Goal: Transaction & Acquisition: Obtain resource

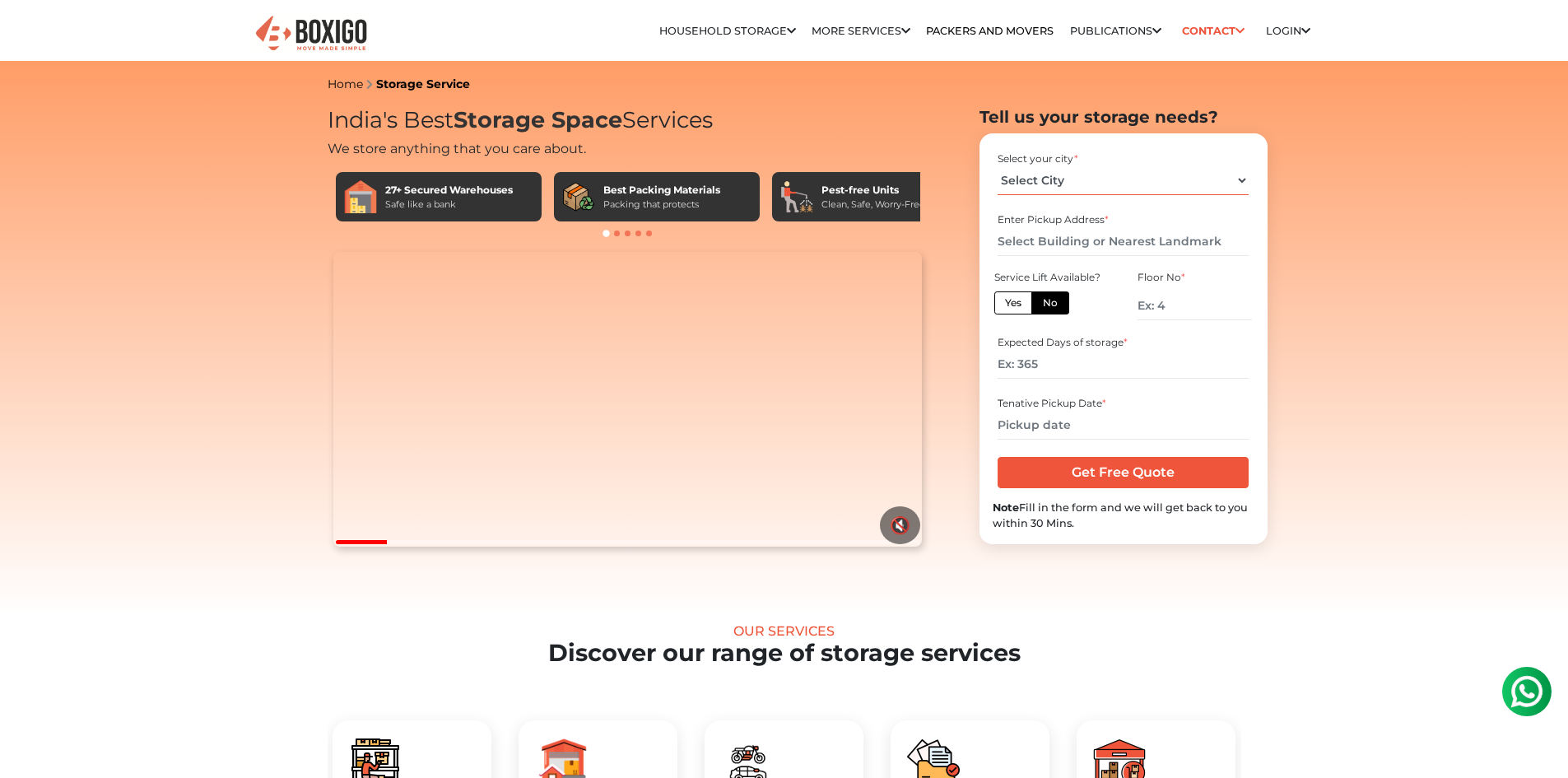
click at [1112, 178] on select "Select City [GEOGRAPHIC_DATA] [GEOGRAPHIC_DATA] [GEOGRAPHIC_DATA] [GEOGRAPHIC_D…" at bounding box center [1123, 180] width 251 height 29
select select "[GEOGRAPHIC_DATA]"
click at [998, 166] on select "Select City [GEOGRAPHIC_DATA] [GEOGRAPHIC_DATA] [GEOGRAPHIC_DATA] [GEOGRAPHIC_D…" at bounding box center [1123, 180] width 251 height 29
click at [1104, 245] on input "text" at bounding box center [1123, 241] width 251 height 29
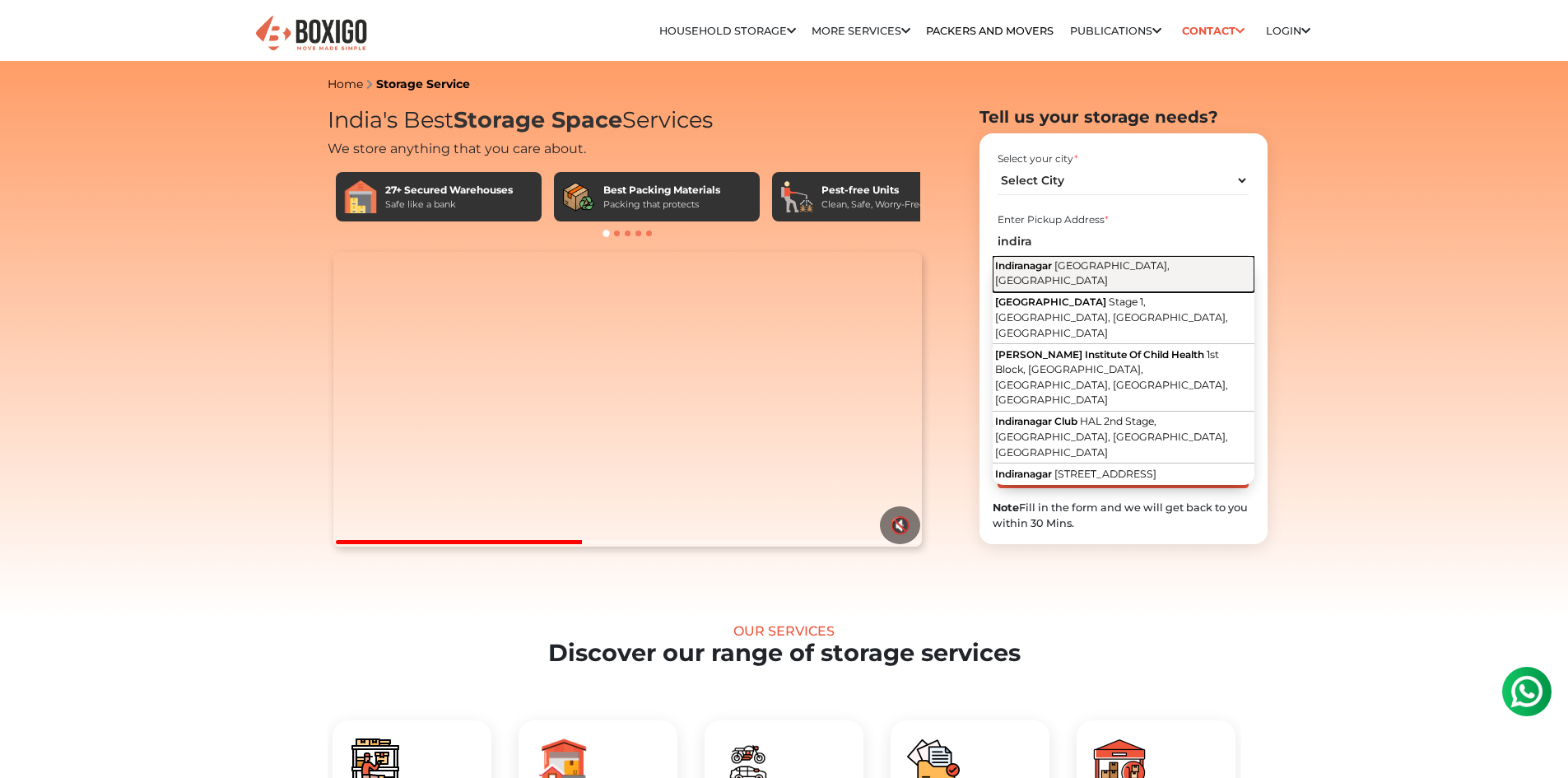
click at [1077, 269] on span "[GEOGRAPHIC_DATA], [GEOGRAPHIC_DATA]" at bounding box center [1082, 273] width 175 height 28
type input "[GEOGRAPHIC_DATA], [GEOGRAPHIC_DATA], [GEOGRAPHIC_DATA]"
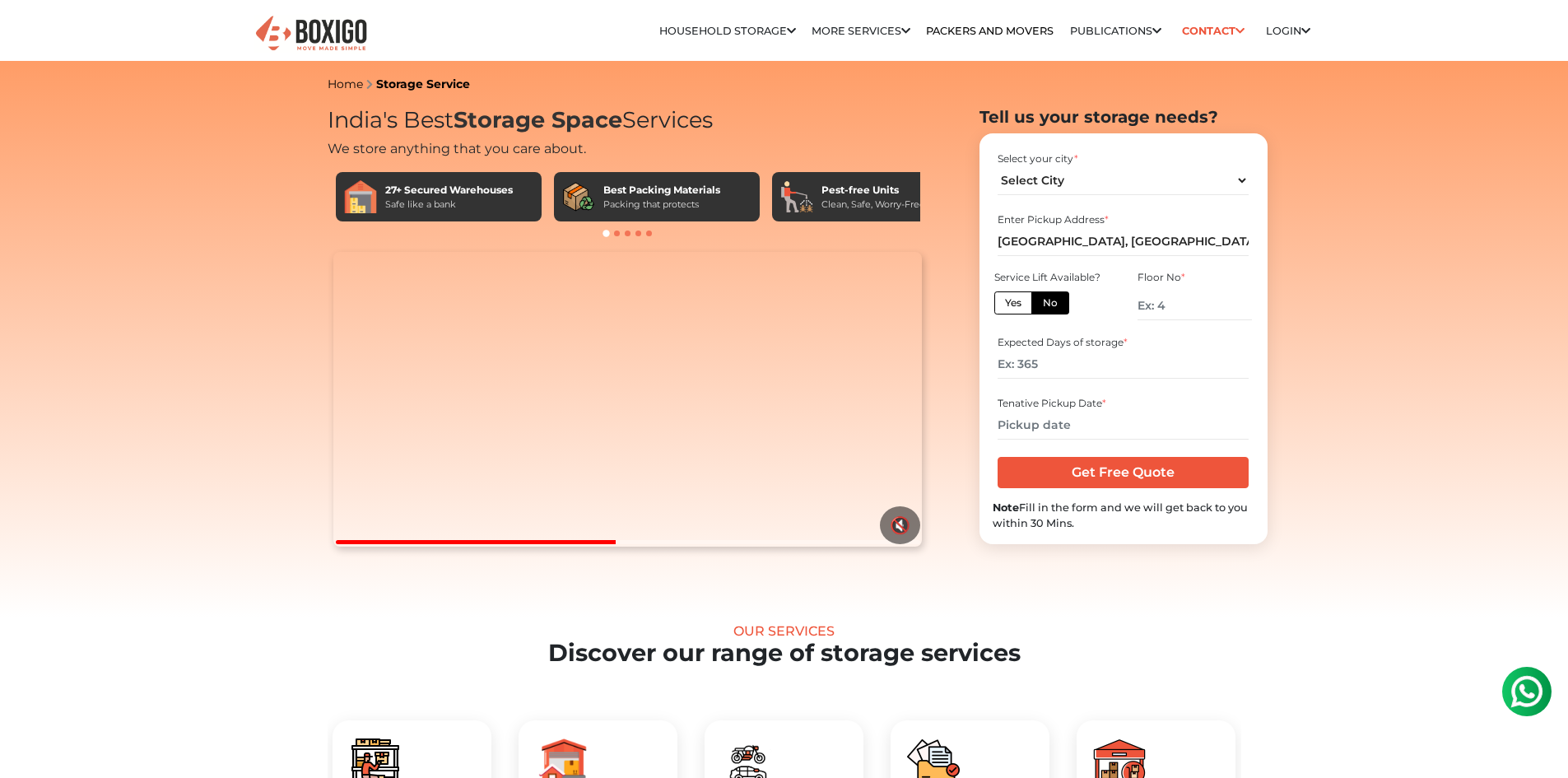
click at [1018, 306] on label "Yes" at bounding box center [1013, 303] width 38 height 23
click at [1016, 306] on input "Yes" at bounding box center [1011, 301] width 11 height 11
radio input "true"
click at [1062, 364] on input "number" at bounding box center [1123, 364] width 251 height 29
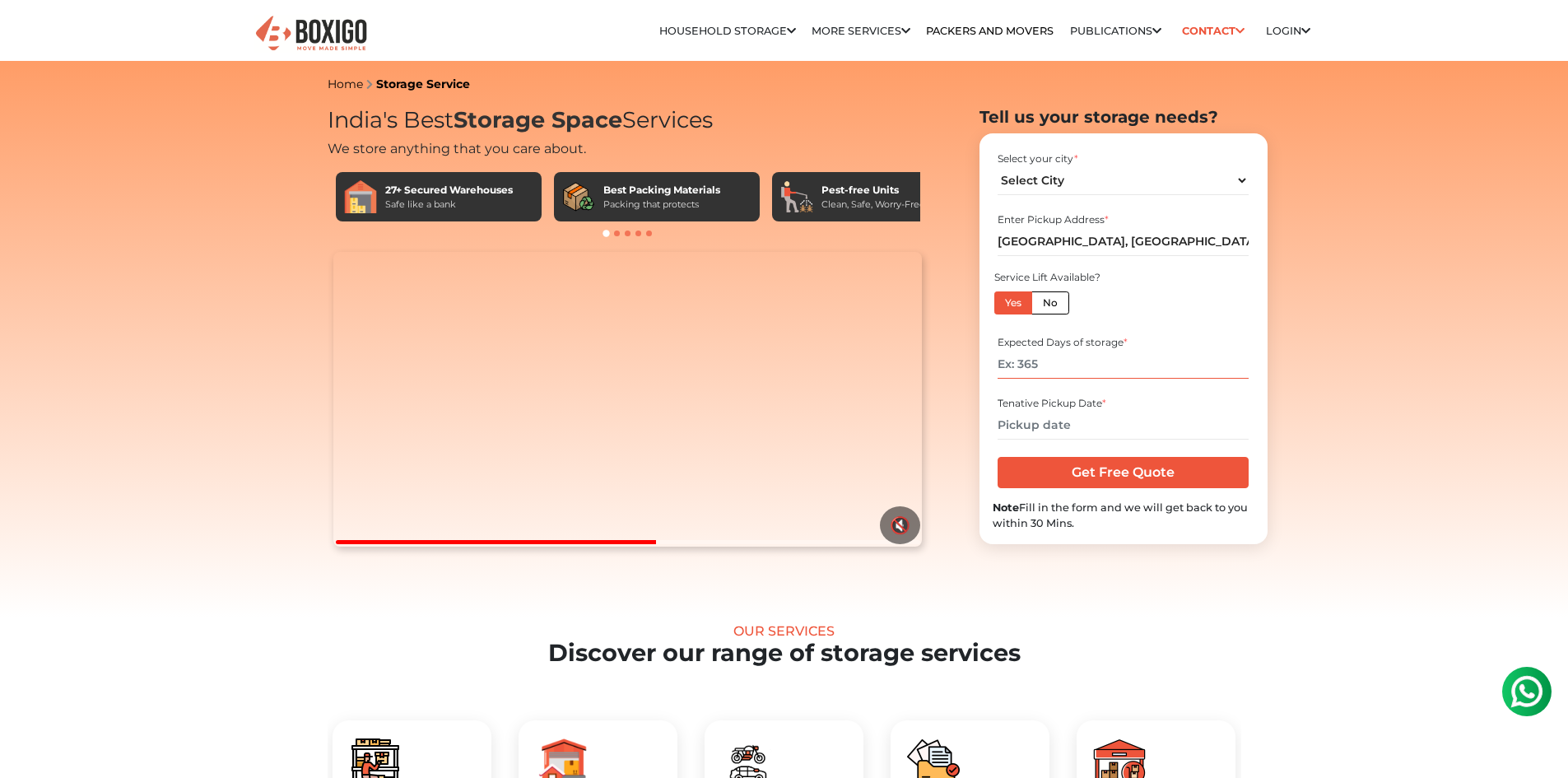
click at [1062, 364] on input "number" at bounding box center [1123, 364] width 251 height 29
type input "60"
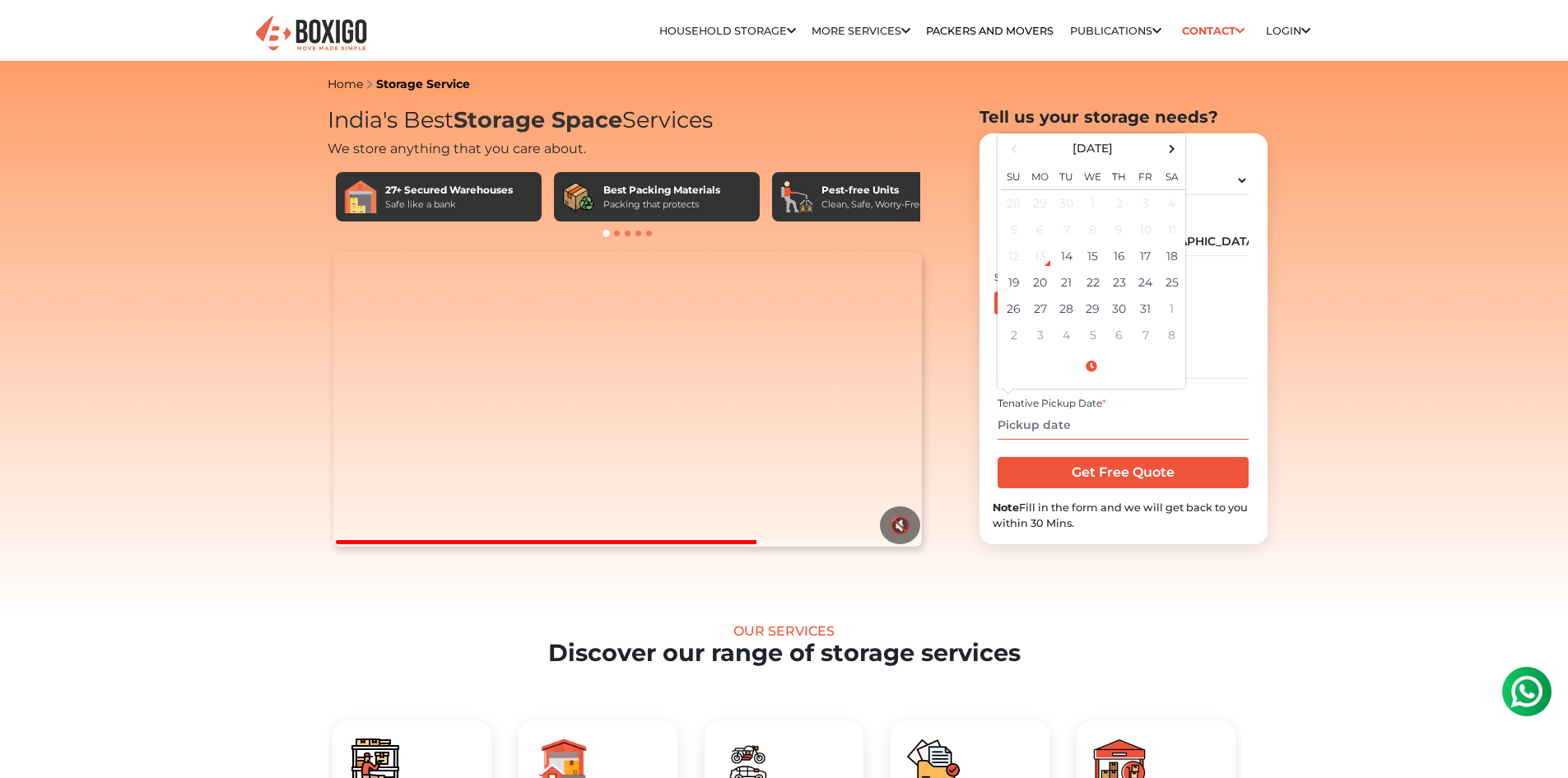
click at [1050, 421] on input "text" at bounding box center [1123, 424] width 251 height 29
click at [1160, 146] on th at bounding box center [1173, 149] width 26 height 24
click at [1166, 145] on span at bounding box center [1172, 149] width 22 height 22
click at [1173, 139] on span at bounding box center [1172, 149] width 22 height 22
click at [1016, 280] on td "18" at bounding box center [1014, 282] width 26 height 26
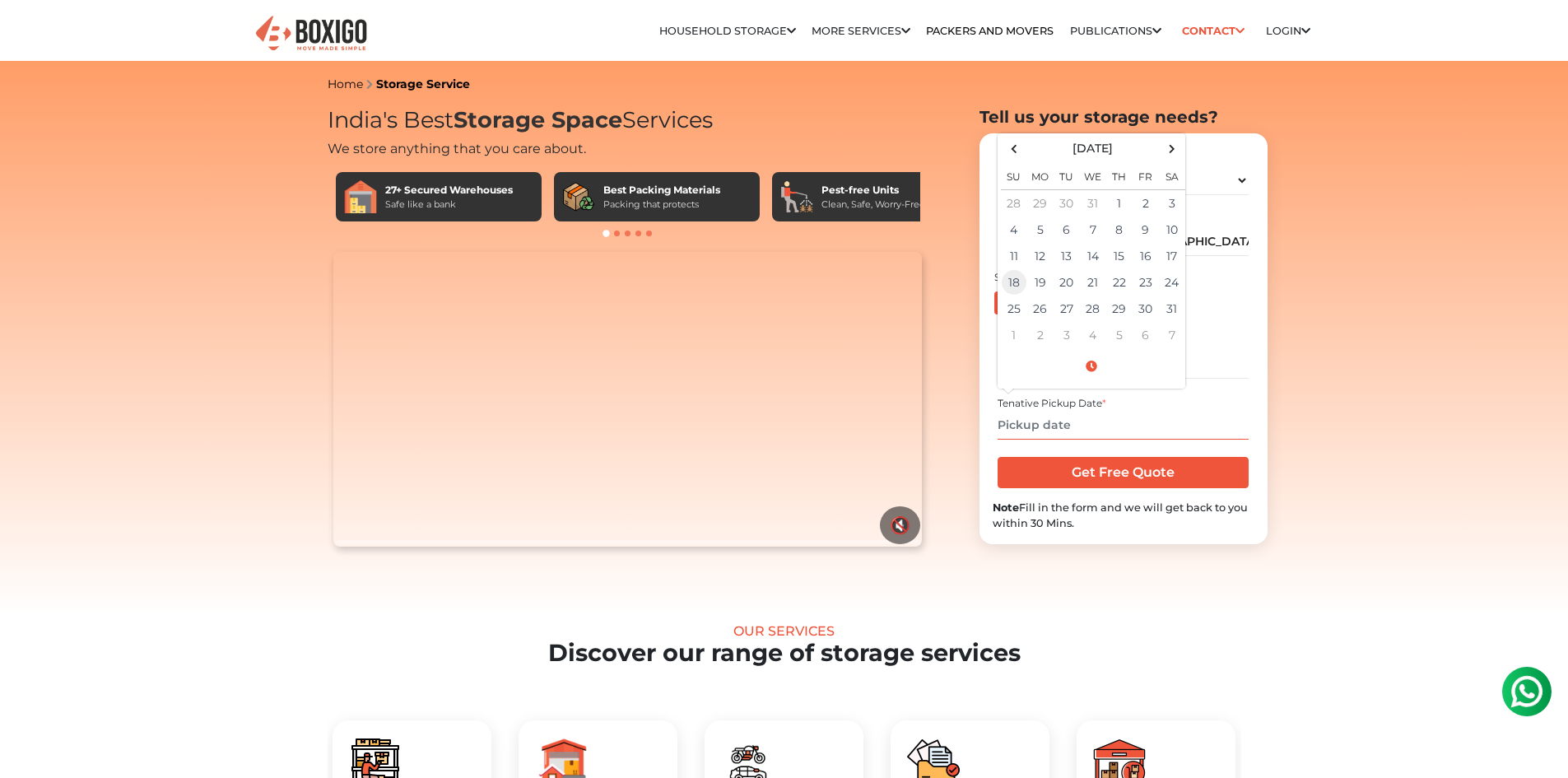
type input "[DATE] 12:00 AM"
click at [1082, 475] on input "Get Free Quote" at bounding box center [1123, 473] width 251 height 32
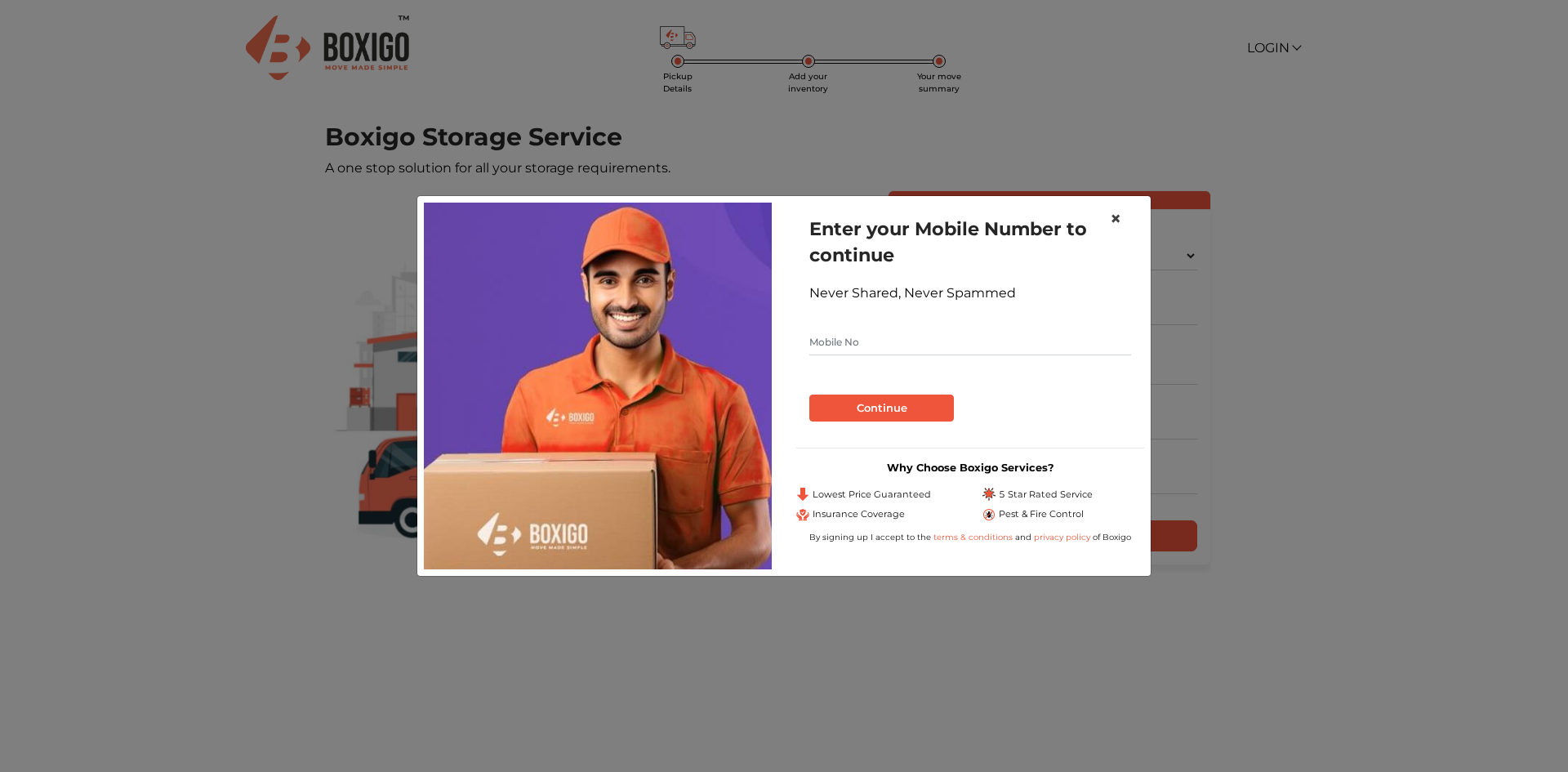
click at [1107, 218] on button "×" at bounding box center [1115, 219] width 38 height 46
